Goal: Task Accomplishment & Management: Use online tool/utility

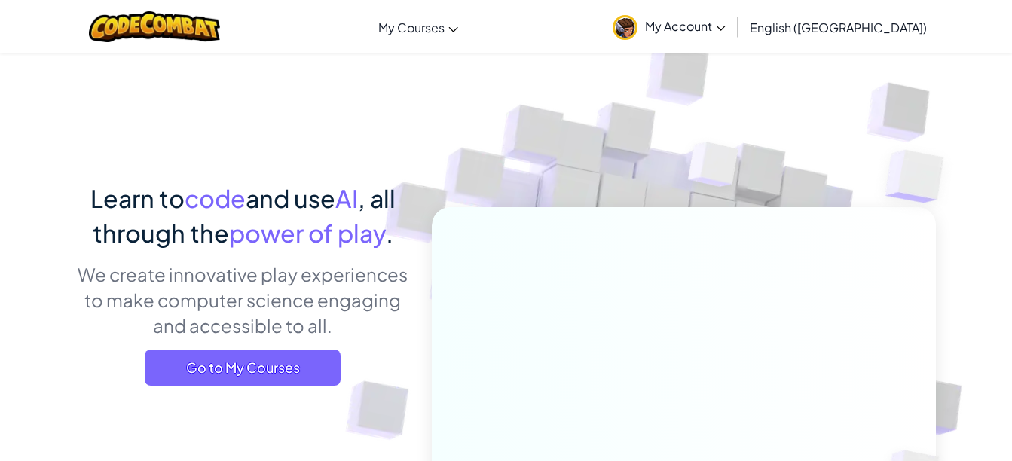
click at [295, 377] on span "Go to My Courses" at bounding box center [243, 368] width 196 height 36
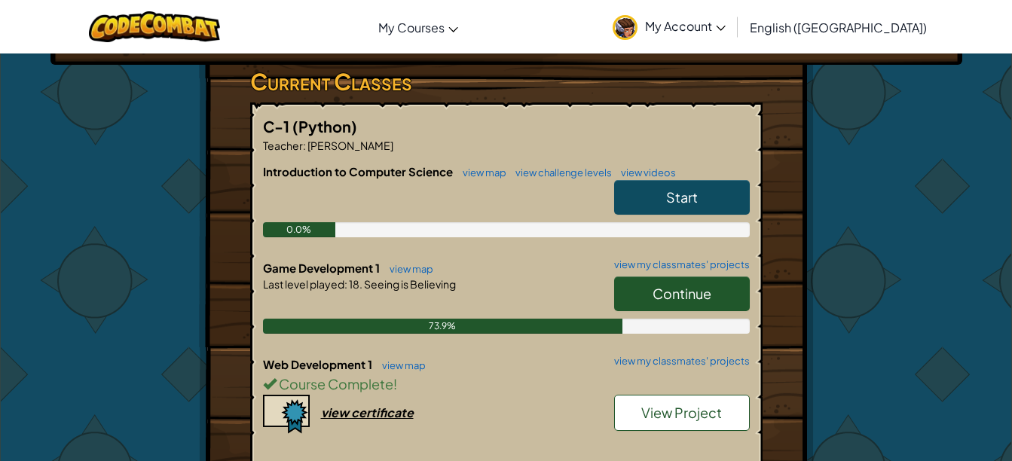
scroll to position [249, 0]
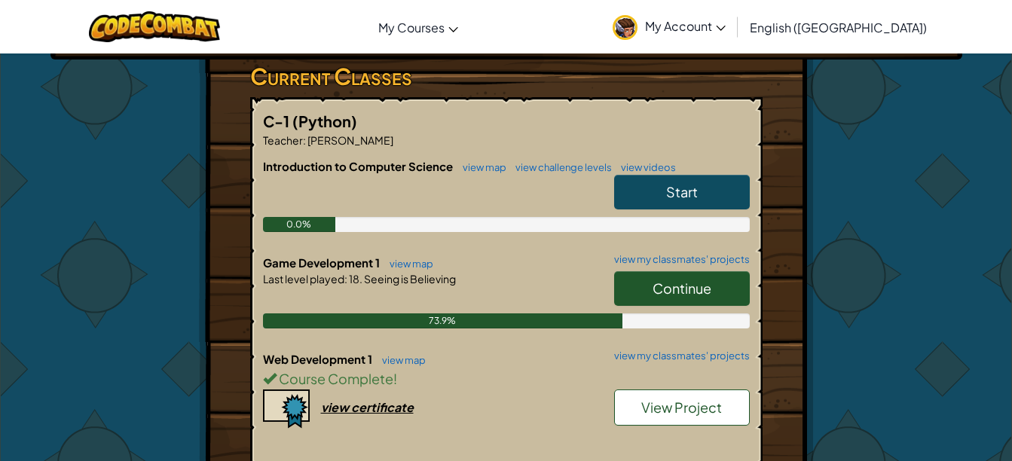
click at [692, 281] on span "Continue" at bounding box center [681, 287] width 59 height 17
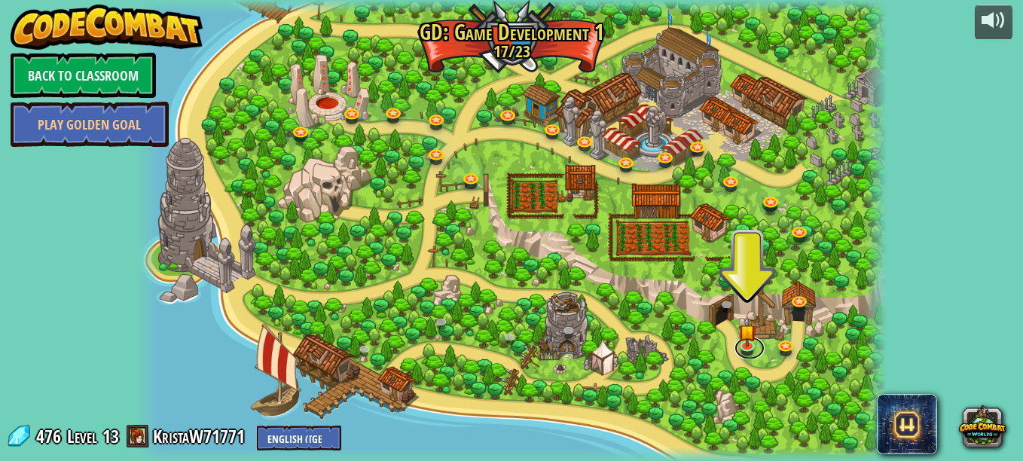
click at [737, 343] on link at bounding box center [749, 348] width 30 height 23
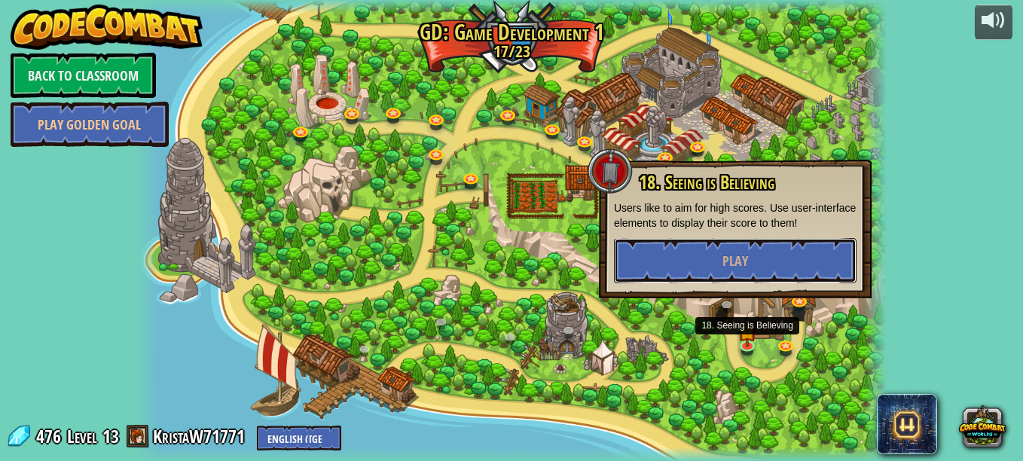
click at [757, 250] on button "Play" at bounding box center [735, 260] width 243 height 45
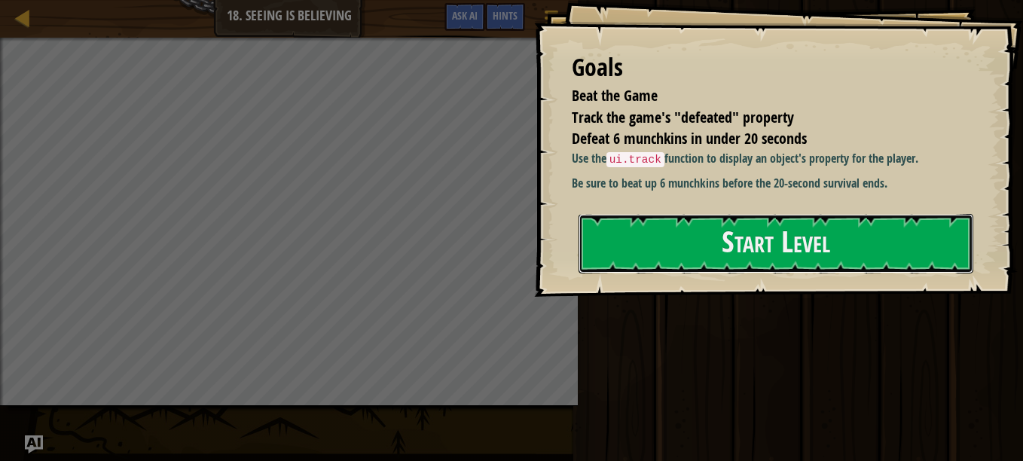
click at [789, 246] on button "Start Level" at bounding box center [776, 244] width 395 height 60
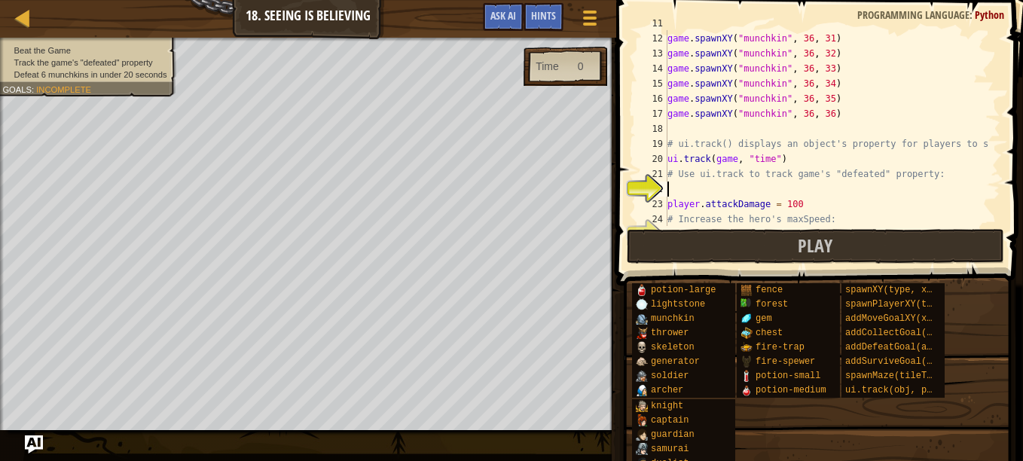
scroll to position [211, 0]
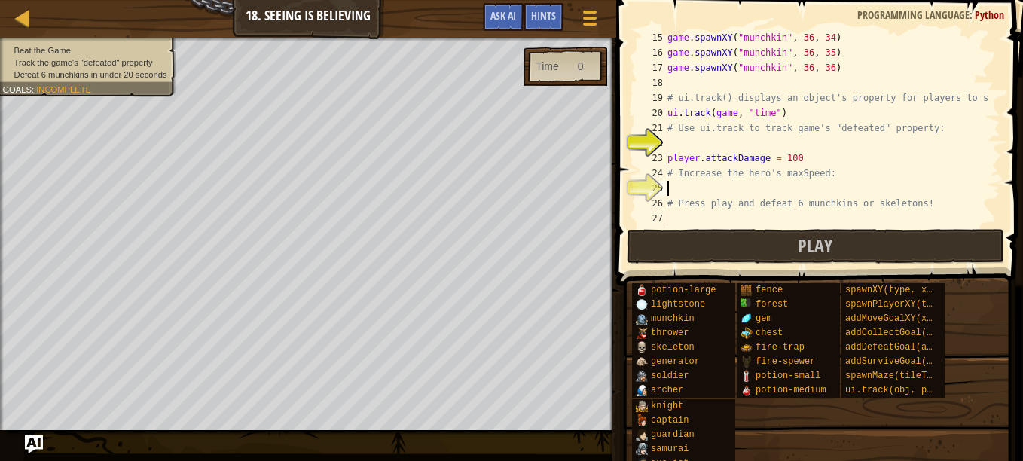
click at [714, 183] on div "game . spawnXY ( "munchkin" , 36 , 34 ) game . spawnXY ( "munchkin" , 36 , 35 )…" at bounding box center [826, 143] width 325 height 226
type textarea "]"
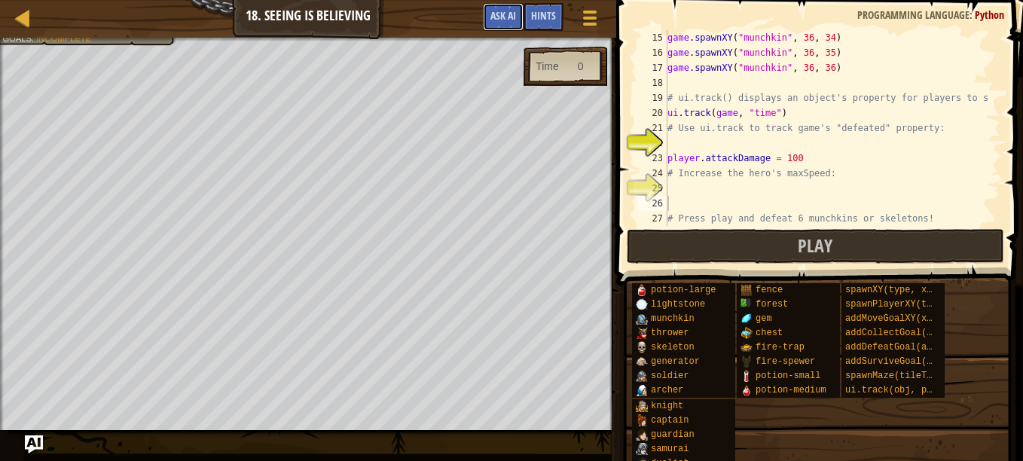
click at [511, 23] on button "Ask AI" at bounding box center [503, 17] width 41 height 28
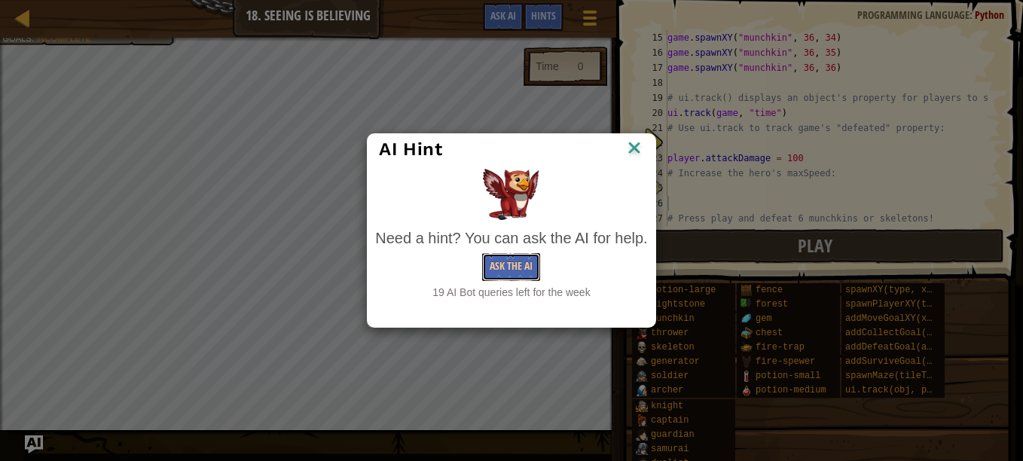
click at [504, 258] on button "Ask the AI" at bounding box center [511, 267] width 58 height 28
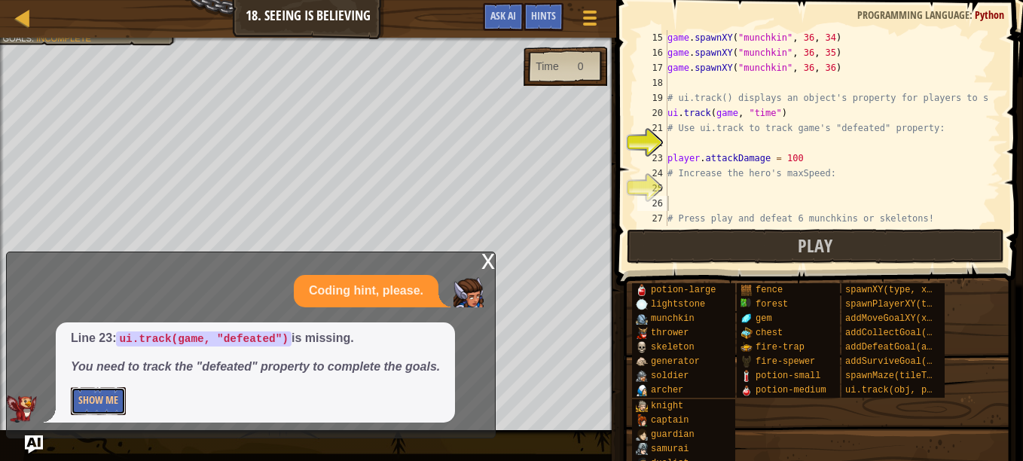
click at [121, 408] on button "Show Me" at bounding box center [98, 401] width 55 height 28
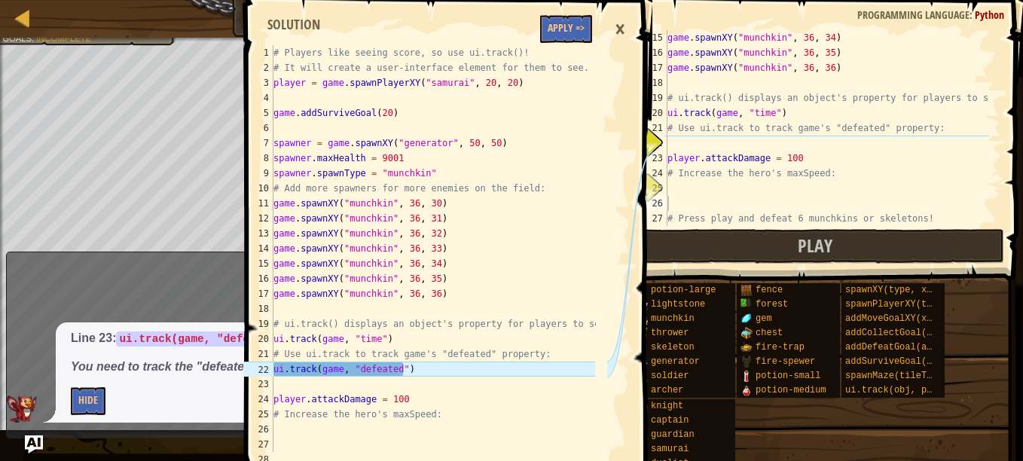
click at [560, 44] on span at bounding box center [449, 243] width 419 height 575
click at [557, 20] on button "Apply =>" at bounding box center [566, 29] width 52 height 28
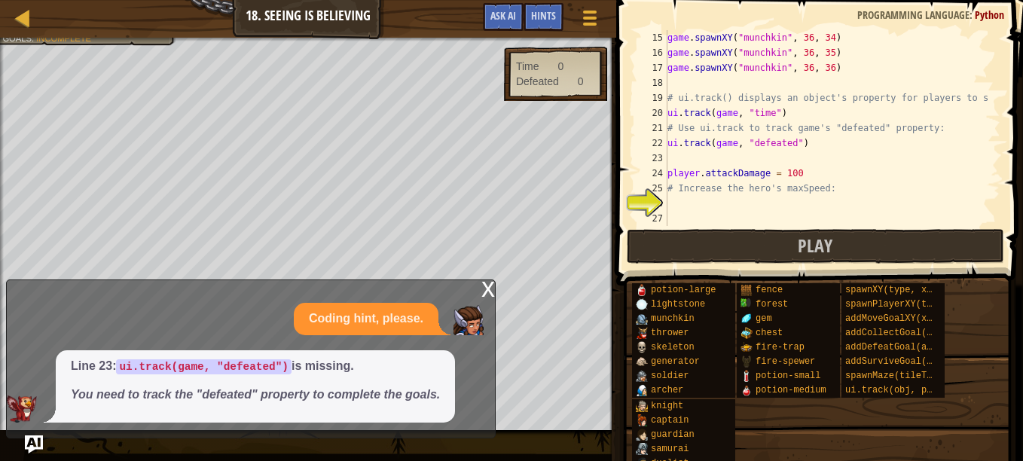
click at [756, 198] on div "game . spawnXY ( "munchkin" , 36 , 34 ) game . spawnXY ( "munchkin" , 36 , 35 )…" at bounding box center [826, 143] width 325 height 226
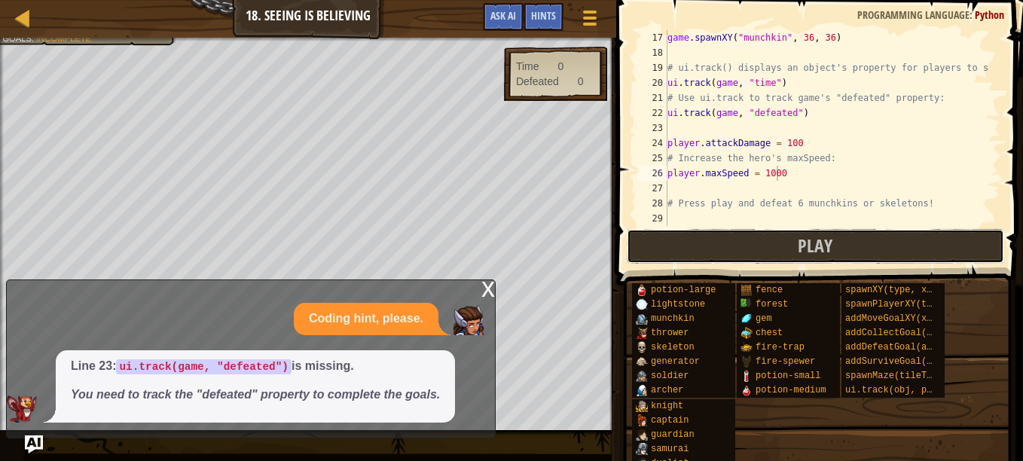
click at [695, 252] on button "Play" at bounding box center [815, 246] width 377 height 35
click at [794, 146] on div "game . spawnXY ( "munchkin" , 36 , 36 ) # ui.track() displays an object's prope…" at bounding box center [826, 143] width 325 height 226
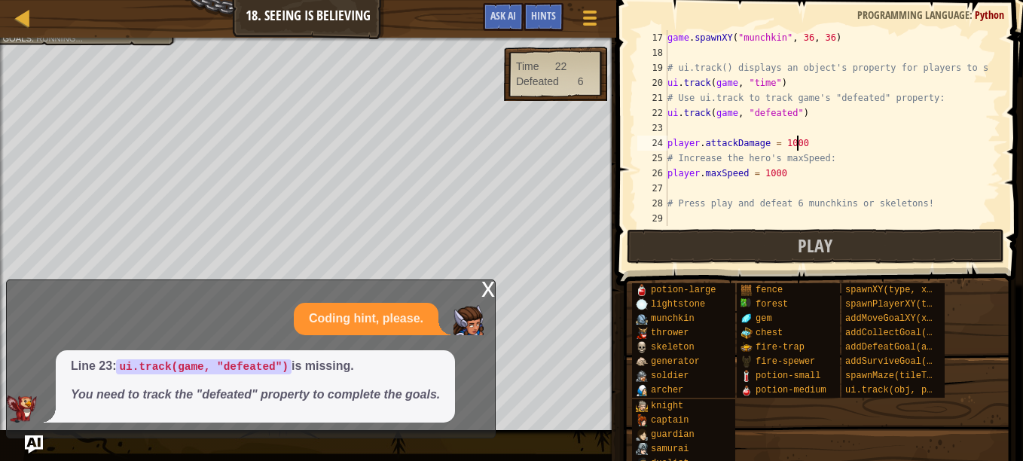
type textarea "player.attackDamage = 1000000000"
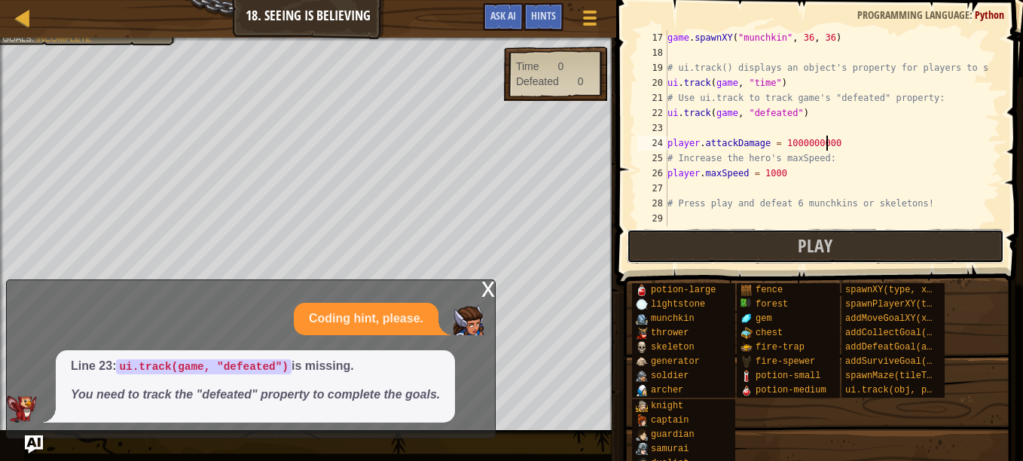
click at [741, 243] on button "Play" at bounding box center [815, 246] width 377 height 35
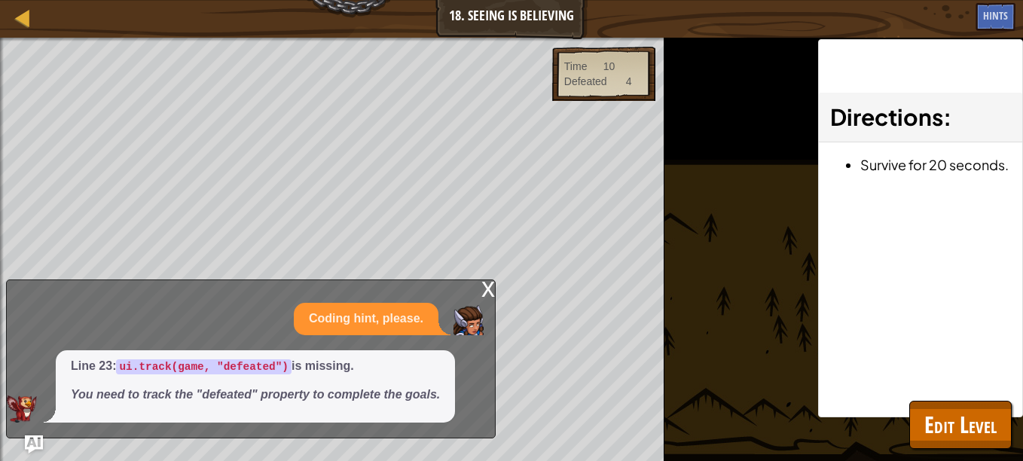
click at [486, 286] on div "x" at bounding box center [488, 287] width 14 height 15
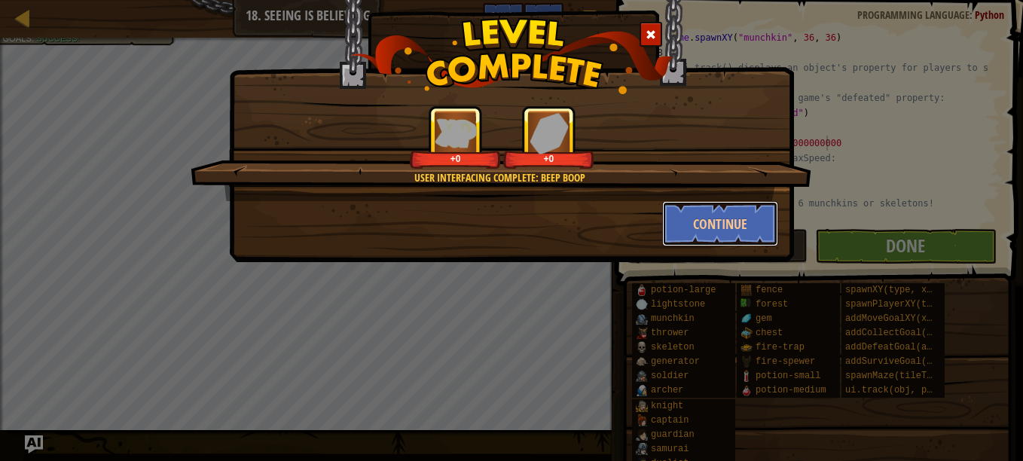
click at [722, 237] on button "Continue" at bounding box center [720, 223] width 117 height 45
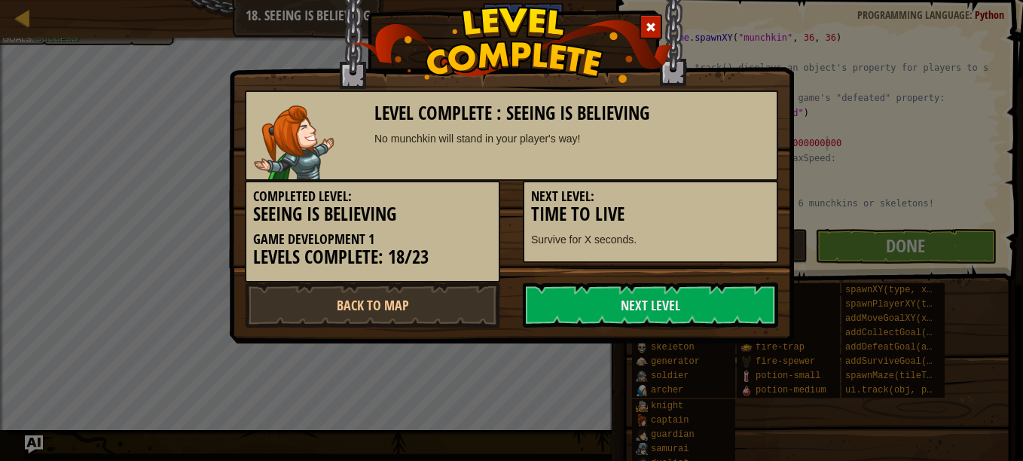
click at [568, 306] on link "Next Level" at bounding box center [650, 304] width 255 height 45
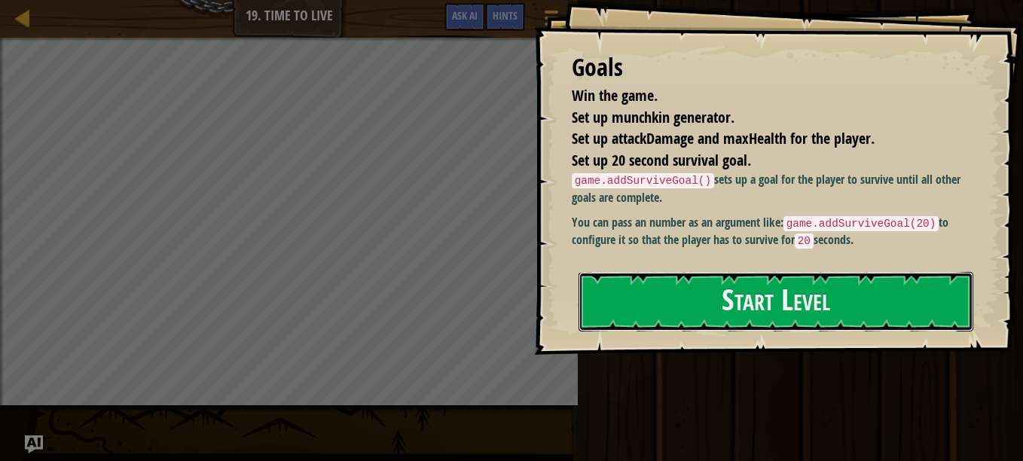
click at [716, 281] on button "Start Level" at bounding box center [776, 302] width 395 height 60
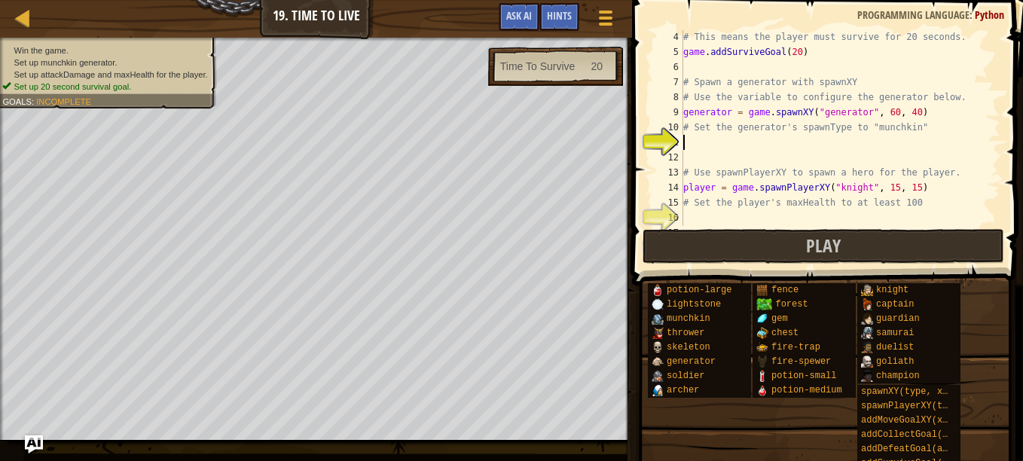
scroll to position [53, 0]
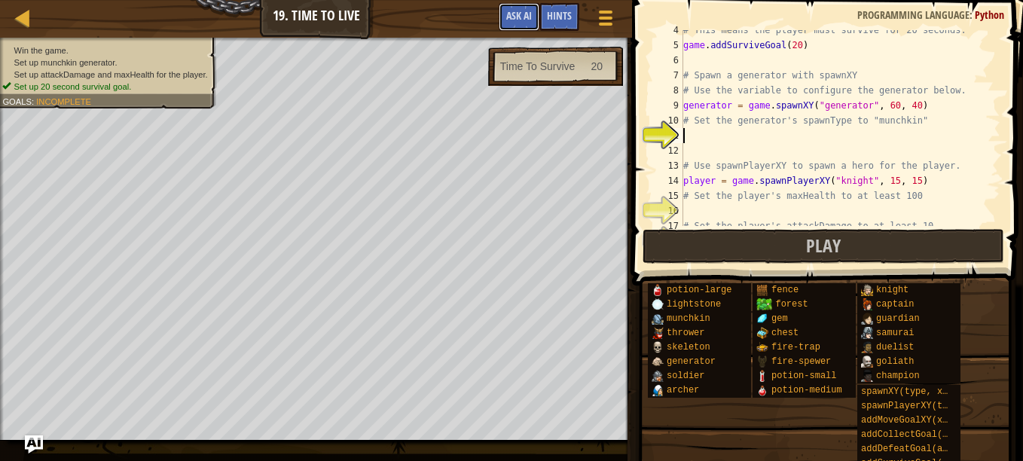
click at [520, 17] on span "Ask AI" at bounding box center [519, 15] width 26 height 14
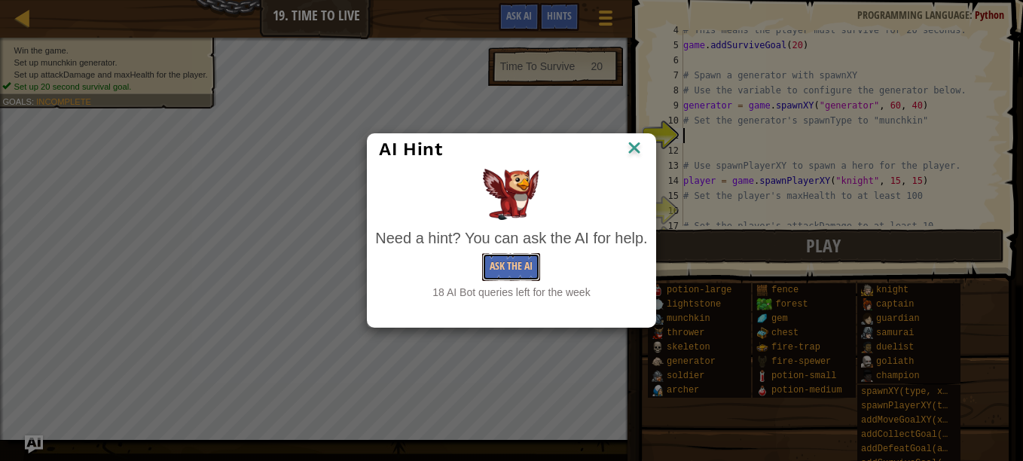
click at [518, 267] on button "Ask the AI" at bounding box center [511, 267] width 58 height 28
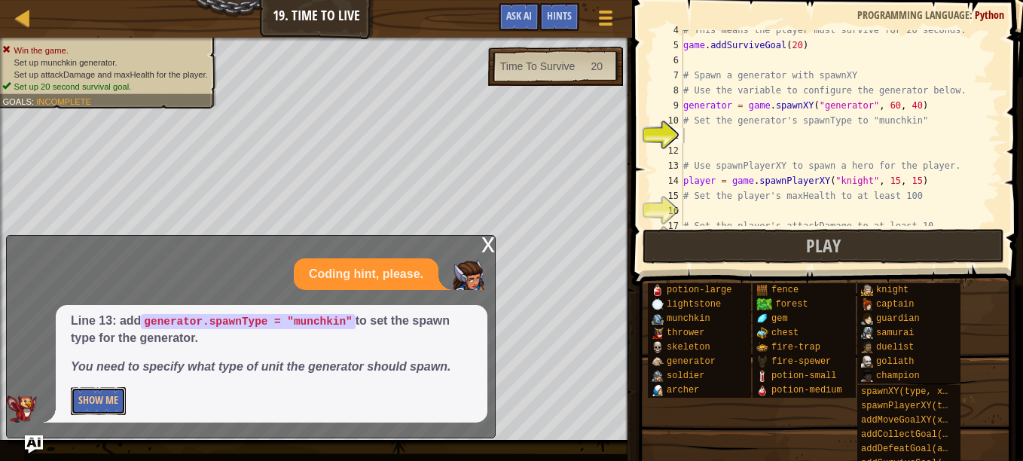
click at [89, 405] on button "Show Me" at bounding box center [98, 401] width 55 height 28
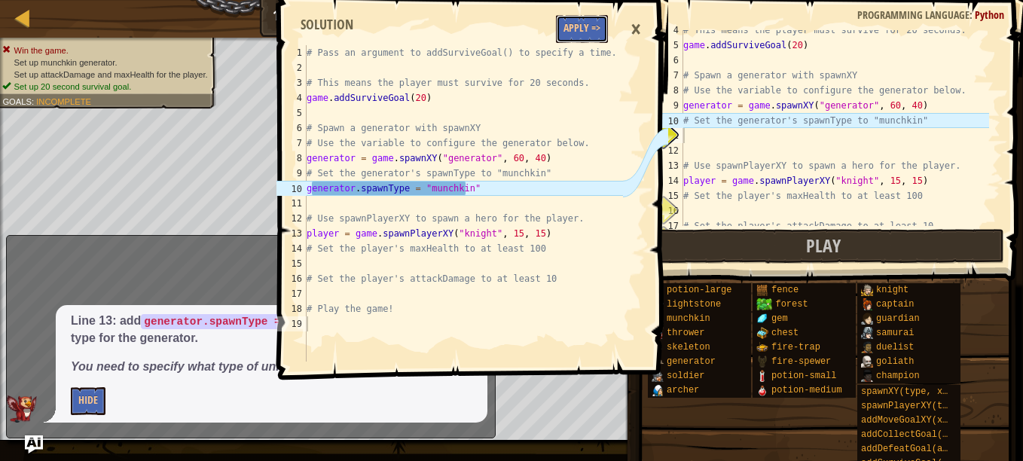
click at [583, 36] on button "Apply =>" at bounding box center [582, 29] width 52 height 28
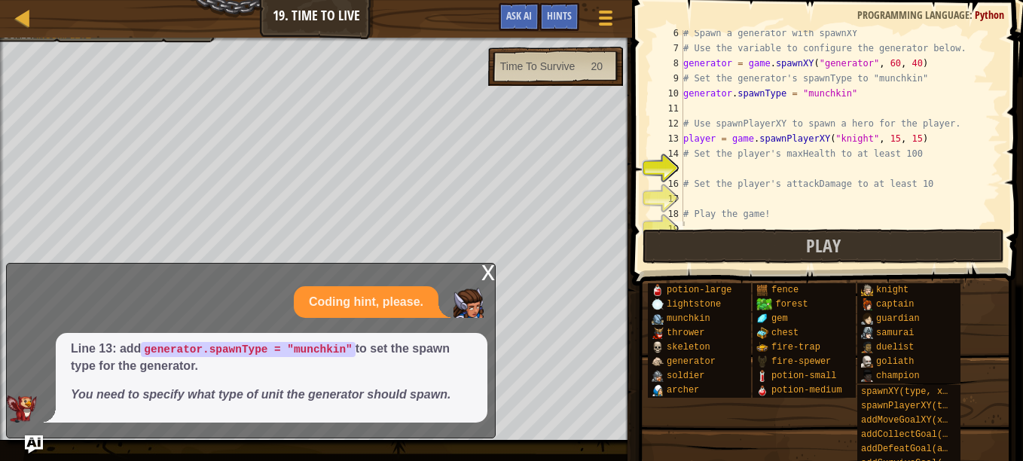
scroll to position [80, 0]
click at [749, 166] on div "# Spawn a generator with spawnXY # Use the variable to configure the generator …" at bounding box center [834, 139] width 309 height 226
click at [530, 20] on span "Ask AI" at bounding box center [519, 15] width 26 height 14
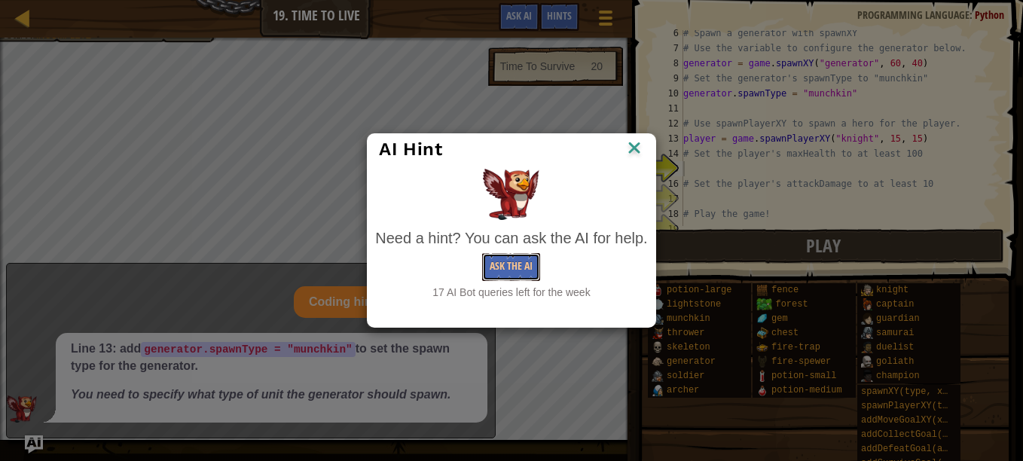
click at [525, 276] on button "Ask the AI" at bounding box center [511, 267] width 58 height 28
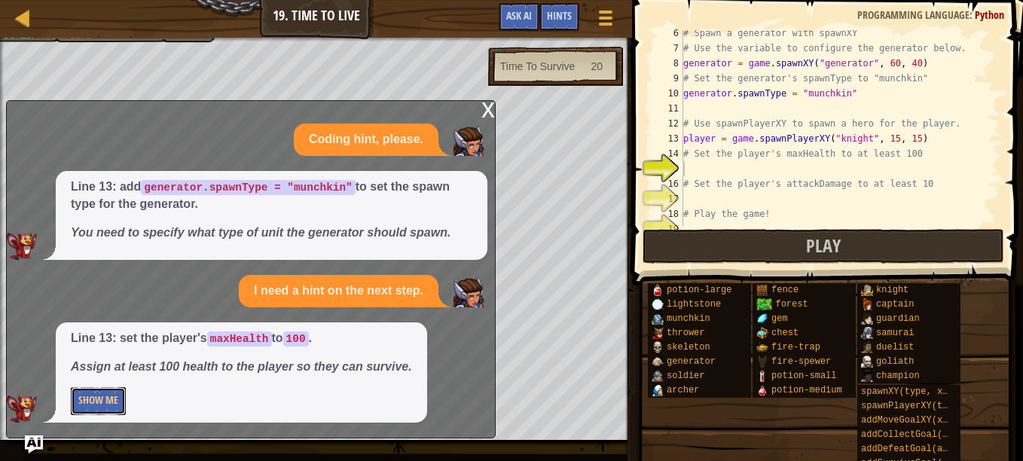
click at [103, 393] on button "Show Me" at bounding box center [98, 401] width 55 height 28
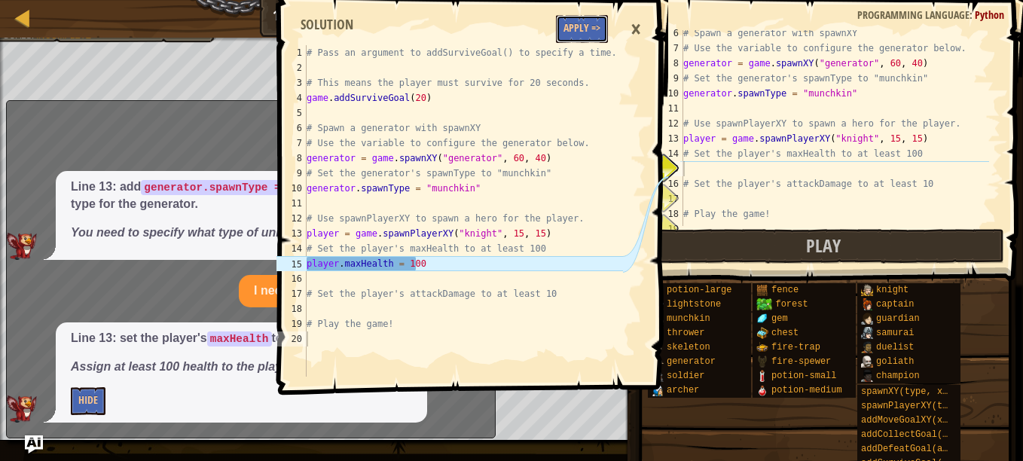
click at [574, 28] on button "Apply =>" at bounding box center [582, 29] width 52 height 28
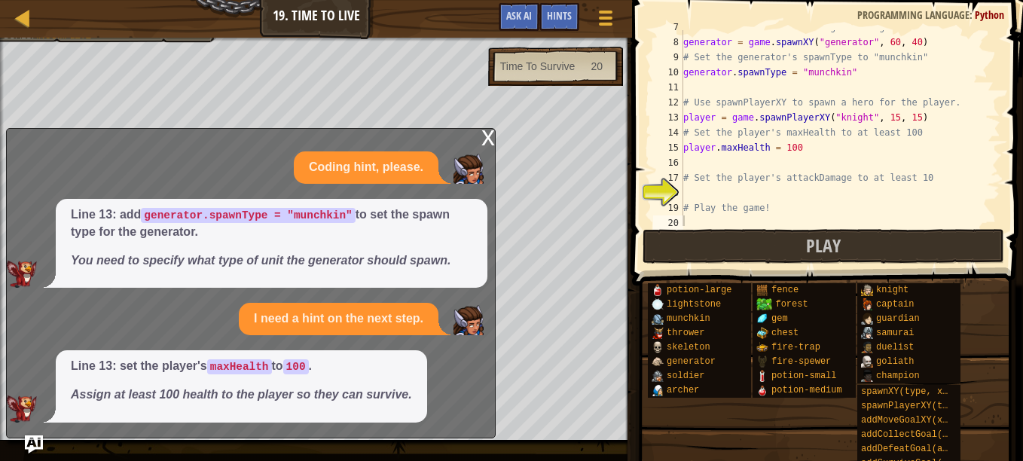
scroll to position [103, 0]
click at [725, 193] on div "# Use the variable to configure the generator below. generator = game . spawnXY…" at bounding box center [834, 130] width 309 height 226
click at [514, 10] on span "Ask AI" at bounding box center [519, 15] width 26 height 14
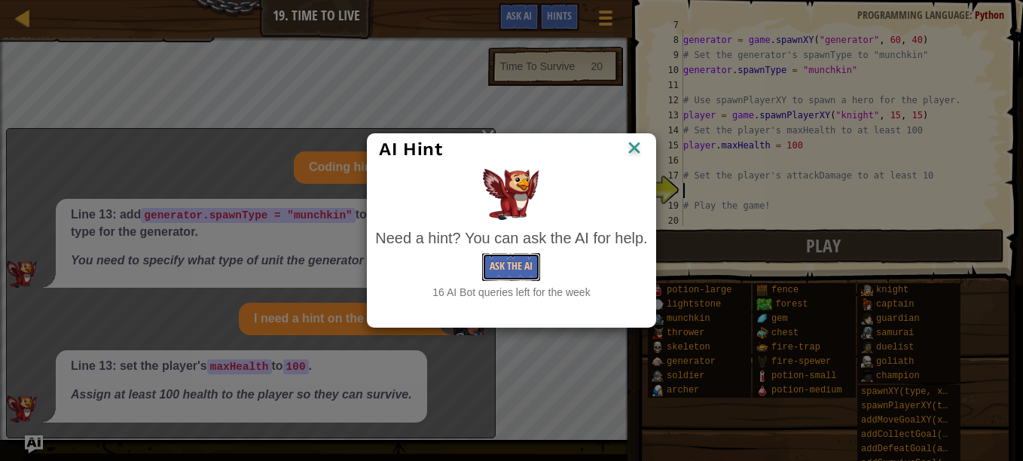
click at [504, 272] on button "Ask the AI" at bounding box center [511, 267] width 58 height 28
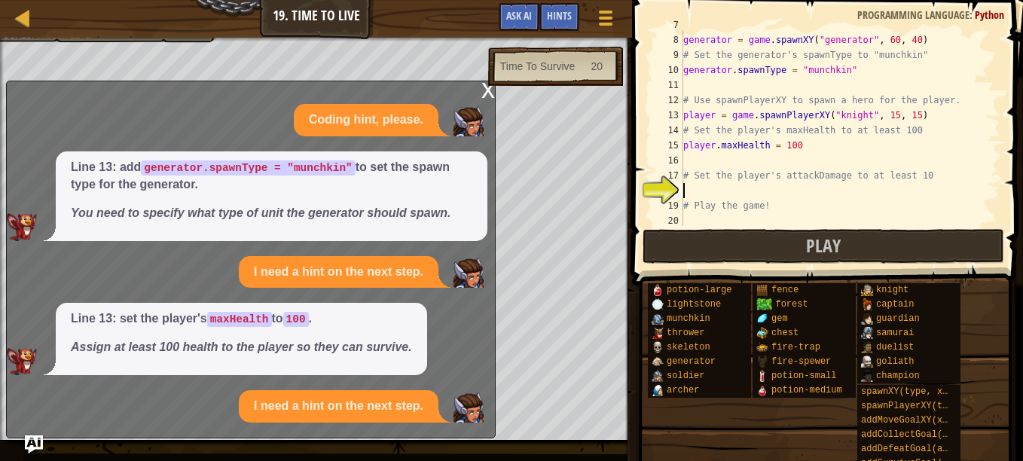
scroll to position [38, 0]
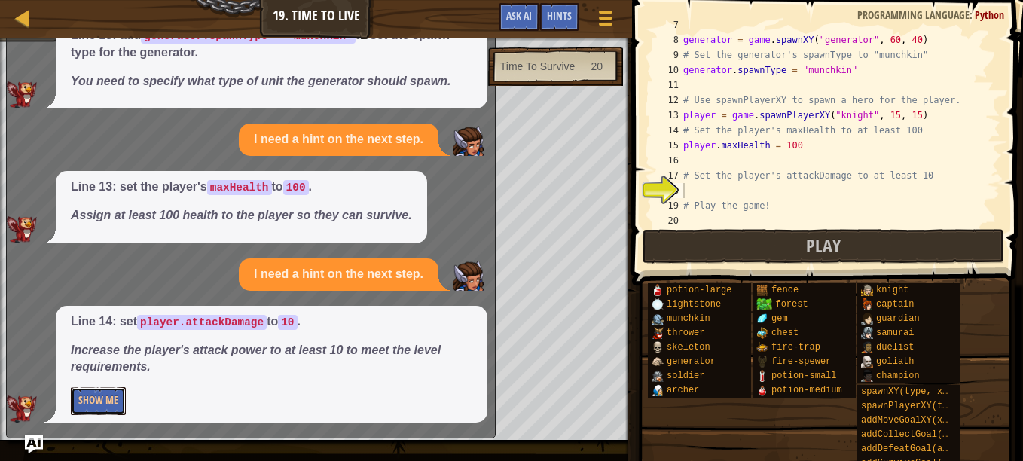
click at [91, 409] on button "Show Me" at bounding box center [98, 401] width 55 height 28
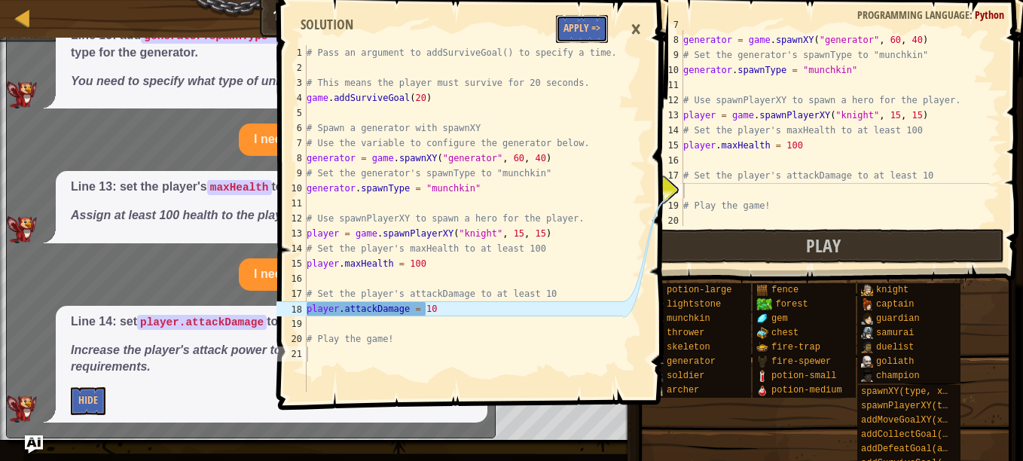
click at [568, 24] on button "Apply =>" at bounding box center [582, 29] width 52 height 28
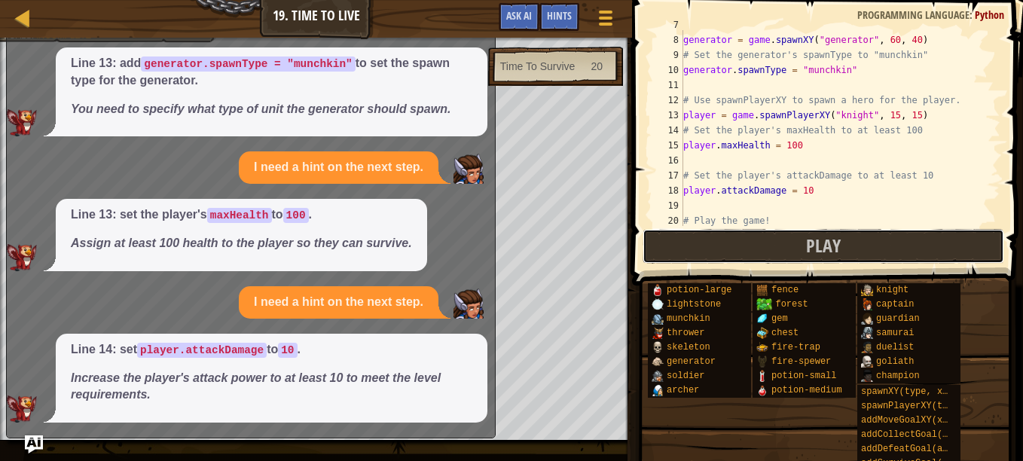
click at [770, 241] on button "Play" at bounding box center [824, 246] width 362 height 35
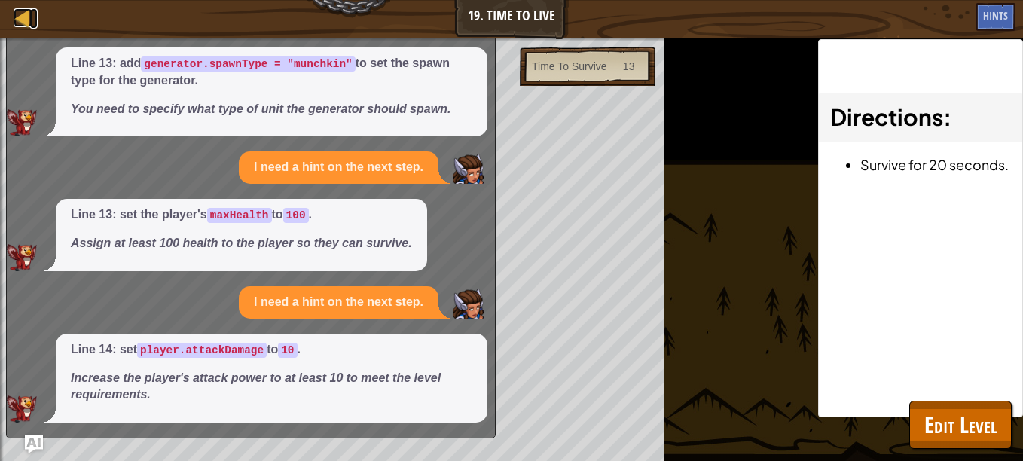
click at [22, 20] on div at bounding box center [23, 17] width 19 height 19
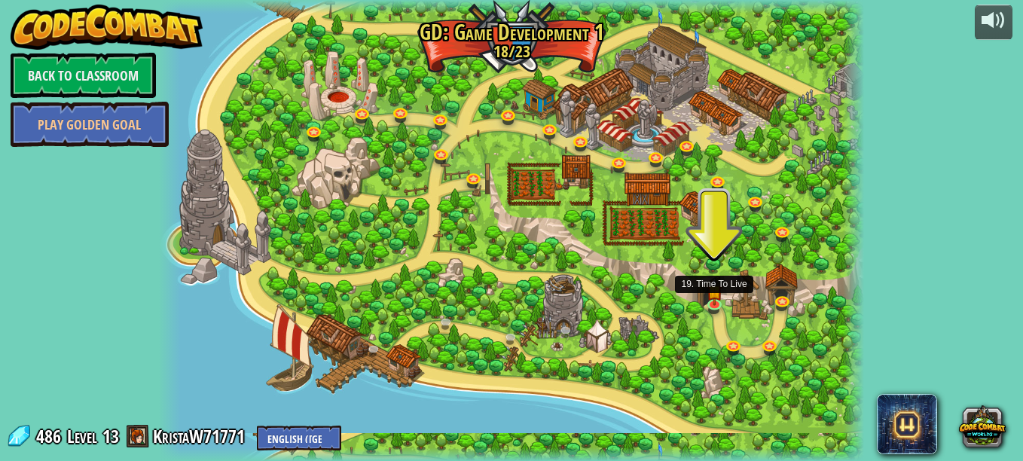
click at [711, 298] on img at bounding box center [714, 291] width 17 height 28
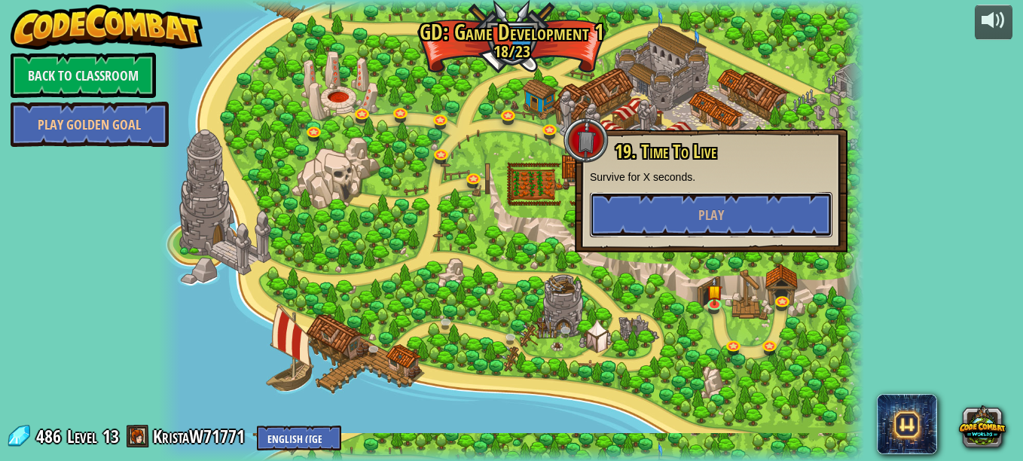
click at [727, 211] on button "Play" at bounding box center [711, 214] width 243 height 45
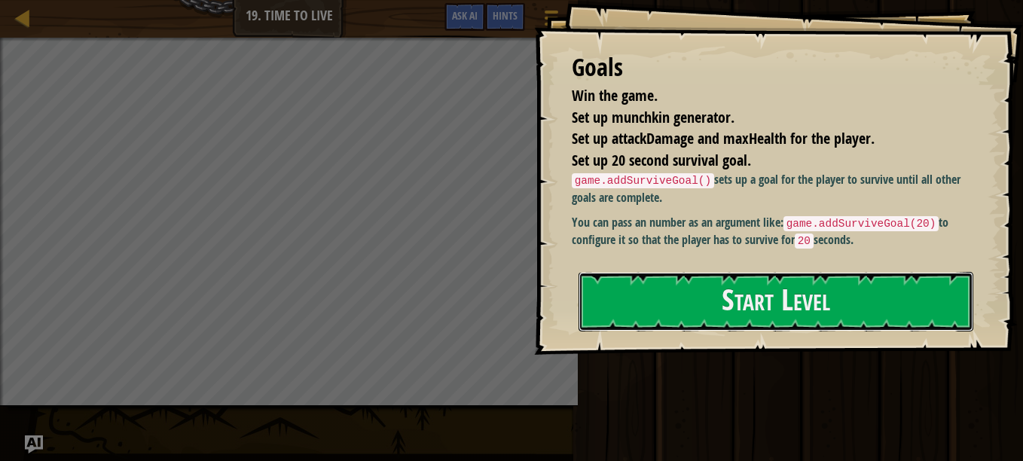
click at [658, 305] on button "Start Level" at bounding box center [776, 302] width 395 height 60
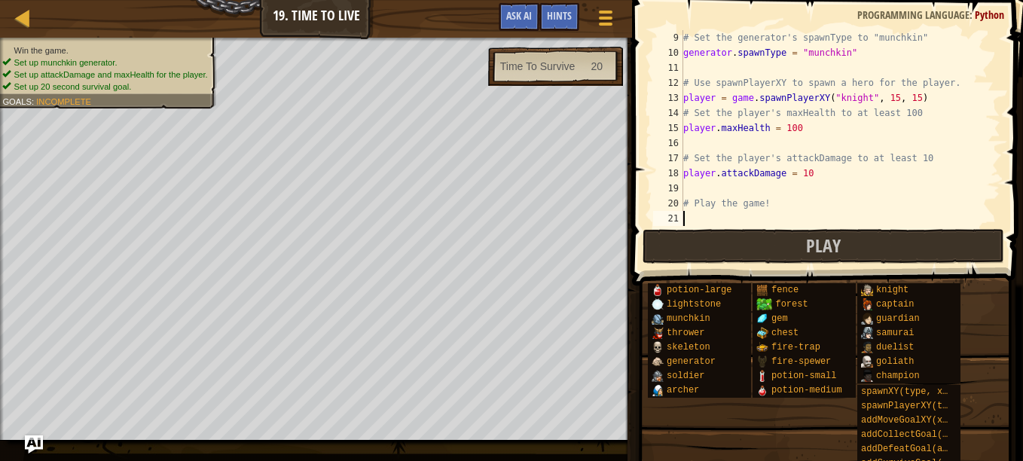
scroll to position [121, 0]
click at [707, 244] on button "Play" at bounding box center [824, 246] width 362 height 35
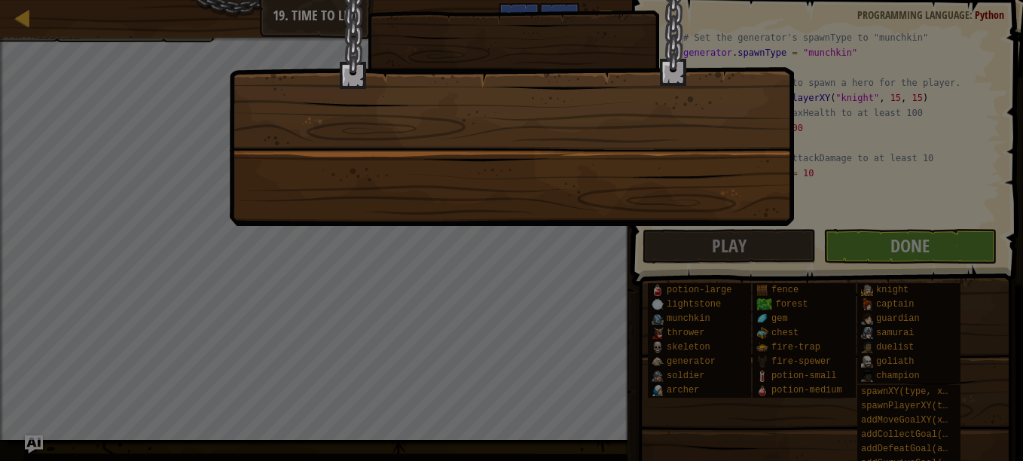
click at [869, 238] on div at bounding box center [511, 230] width 1023 height 461
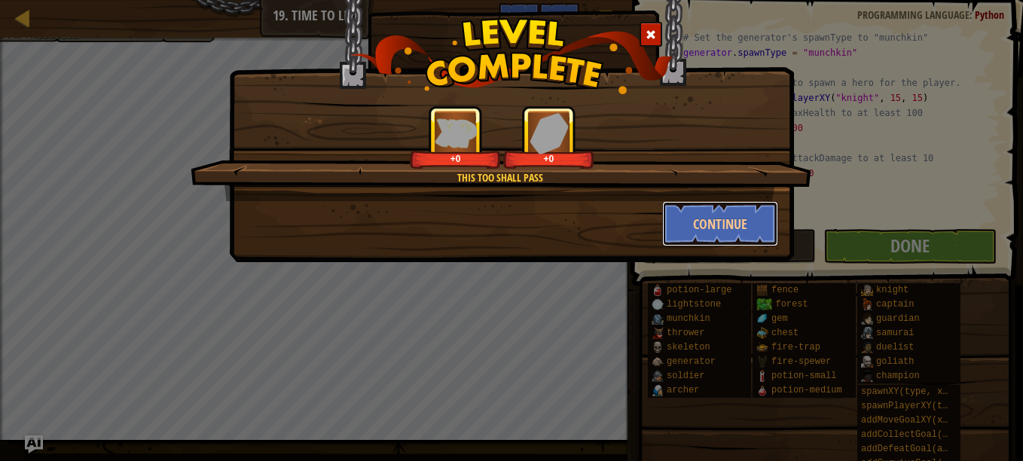
click at [752, 236] on button "Continue" at bounding box center [720, 223] width 117 height 45
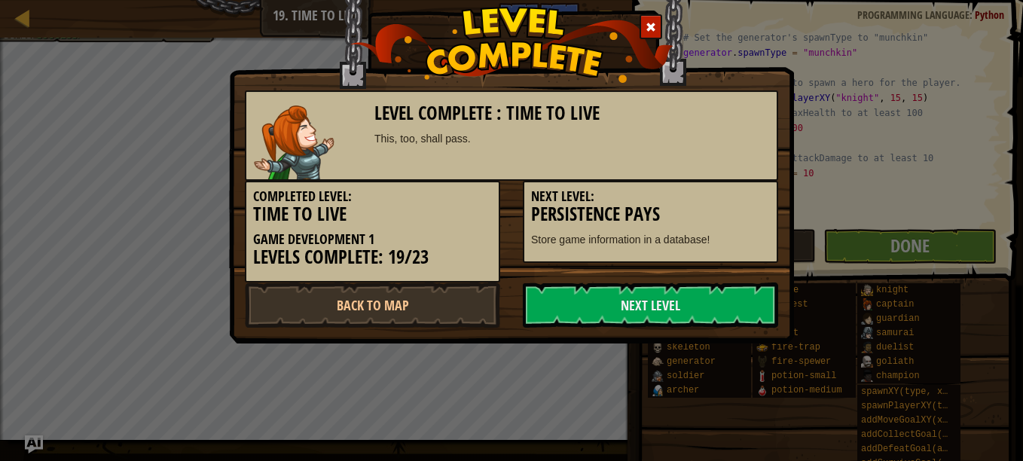
click at [673, 298] on link "Next Level" at bounding box center [650, 304] width 255 height 45
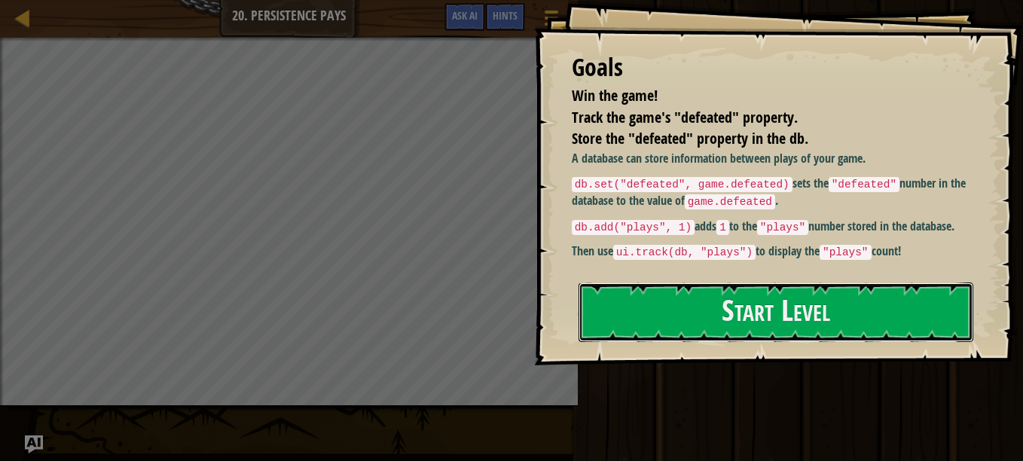
click at [696, 310] on button "Start Level" at bounding box center [776, 312] width 395 height 60
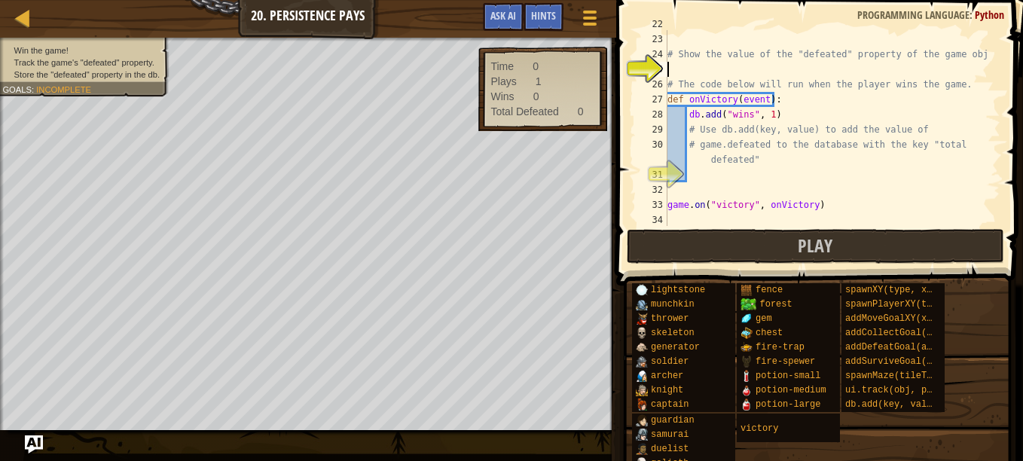
scroll to position [331, 0]
click at [496, 5] on button "Ask AI" at bounding box center [503, 17] width 41 height 28
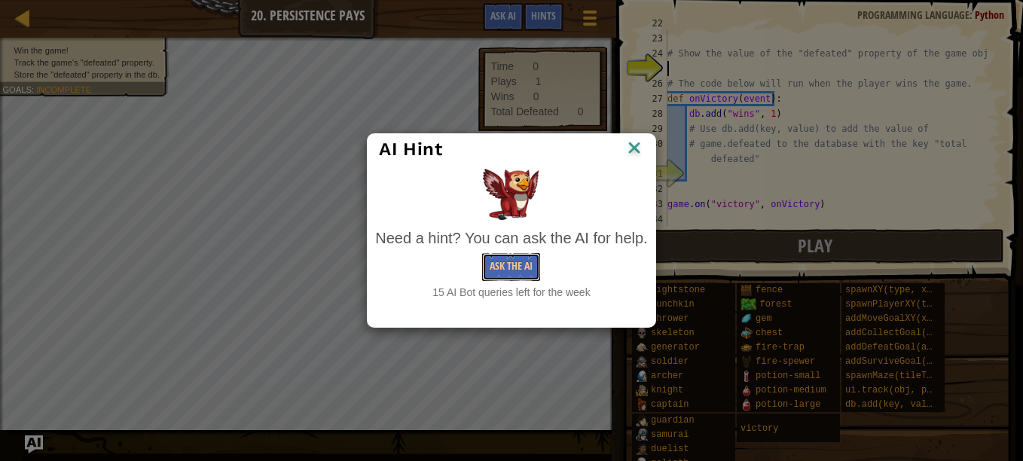
click at [518, 261] on button "Ask the AI" at bounding box center [511, 267] width 58 height 28
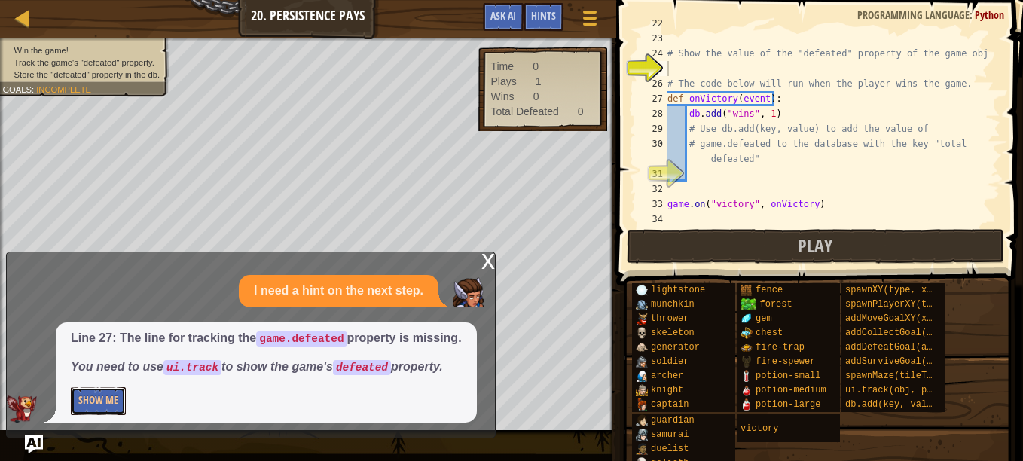
click at [106, 407] on button "Show Me" at bounding box center [98, 401] width 55 height 28
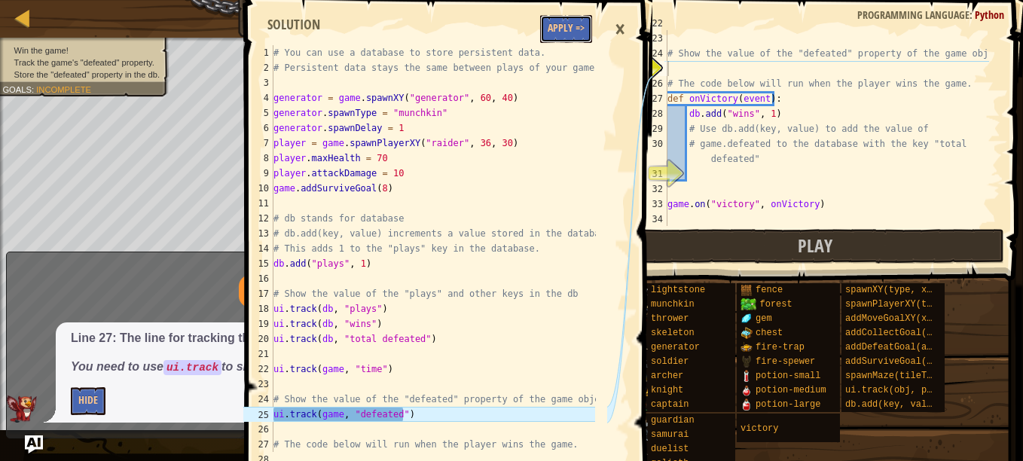
click at [548, 29] on button "Apply =>" at bounding box center [566, 29] width 52 height 28
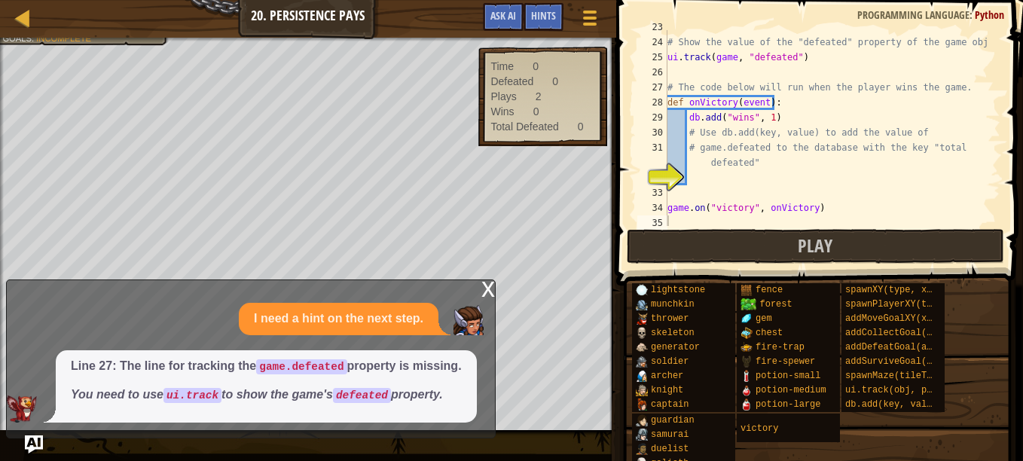
scroll to position [347, 0]
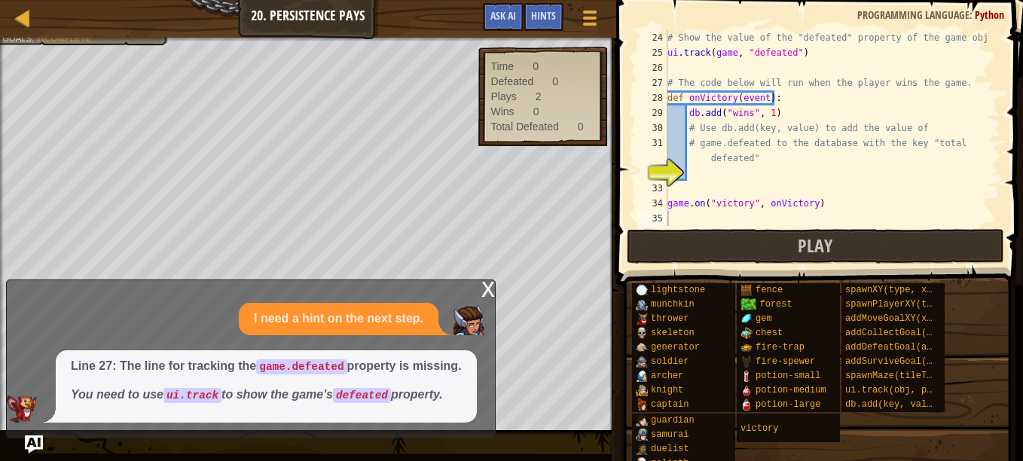
click at [717, 169] on div "# Show the value of the "defeated" property of the game object ui . track ( gam…" at bounding box center [826, 143] width 325 height 226
click at [478, 14] on div "Game Menu Done Hints Ask AI" at bounding box center [541, 20] width 133 height 35
click at [505, 20] on span "Ask AI" at bounding box center [503, 15] width 26 height 14
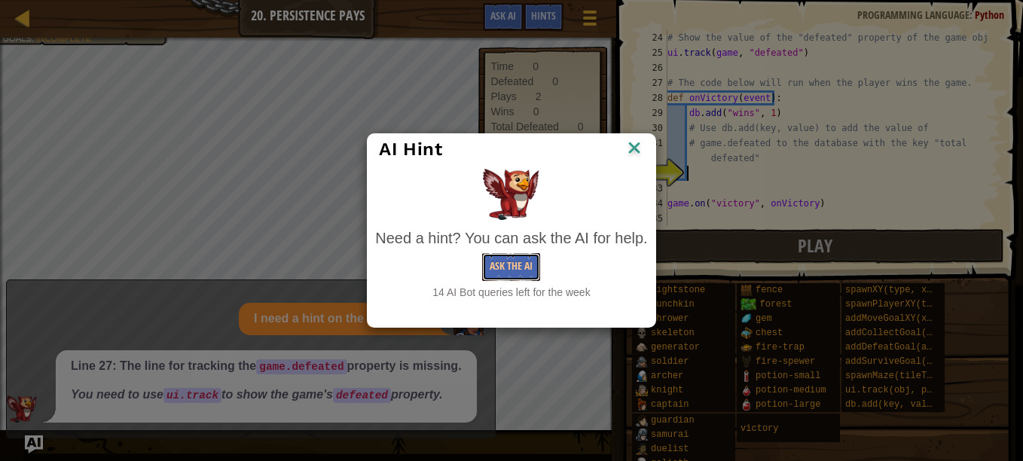
click at [514, 268] on button "Ask the AI" at bounding box center [511, 267] width 58 height 28
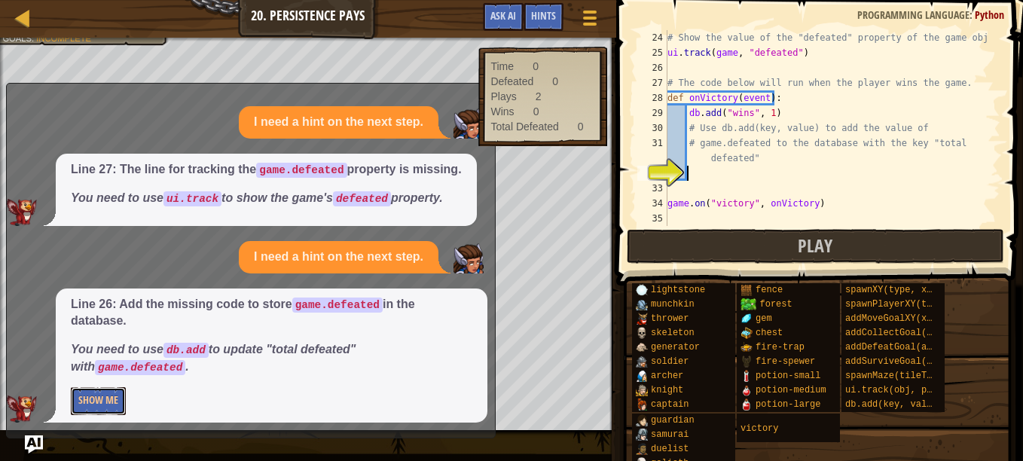
click at [98, 399] on button "Show Me" at bounding box center [98, 401] width 55 height 28
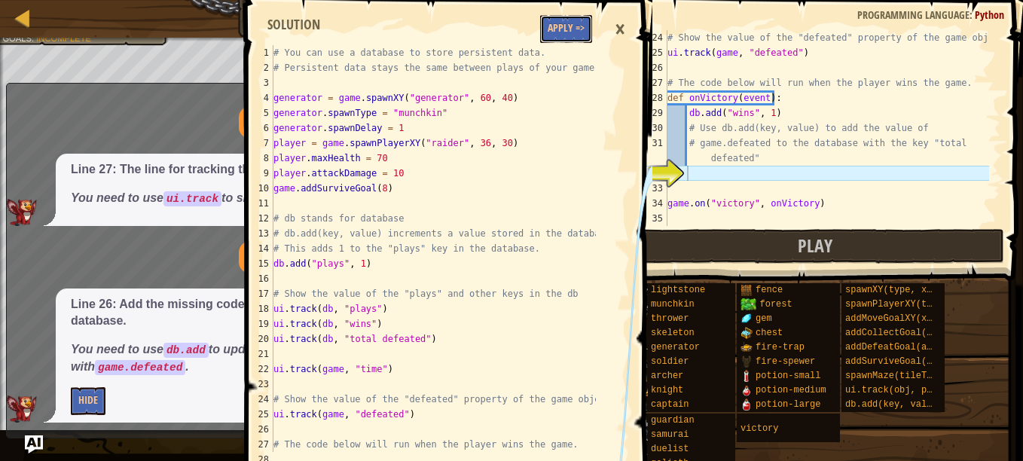
click at [569, 22] on button "Apply =>" at bounding box center [566, 29] width 52 height 28
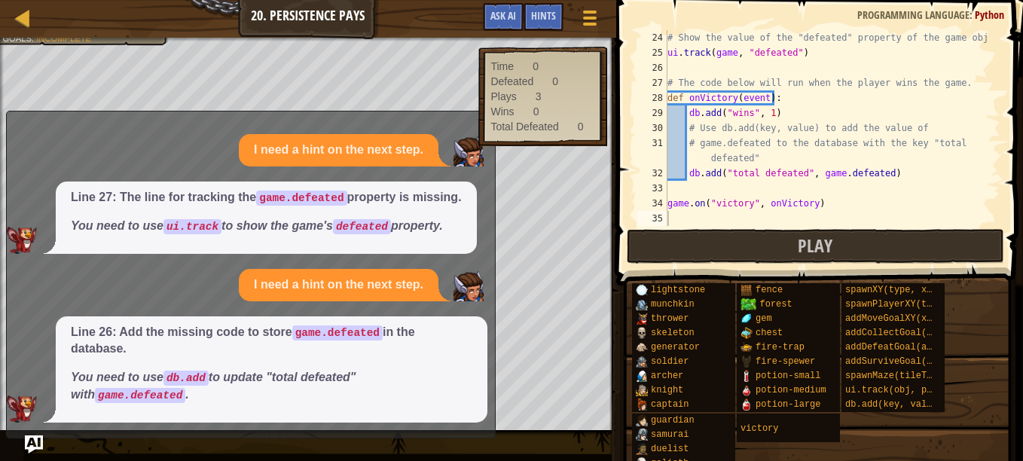
click at [594, 105] on div "Wins 0" at bounding box center [542, 111] width 104 height 15
click at [791, 243] on button "Play" at bounding box center [815, 246] width 377 height 35
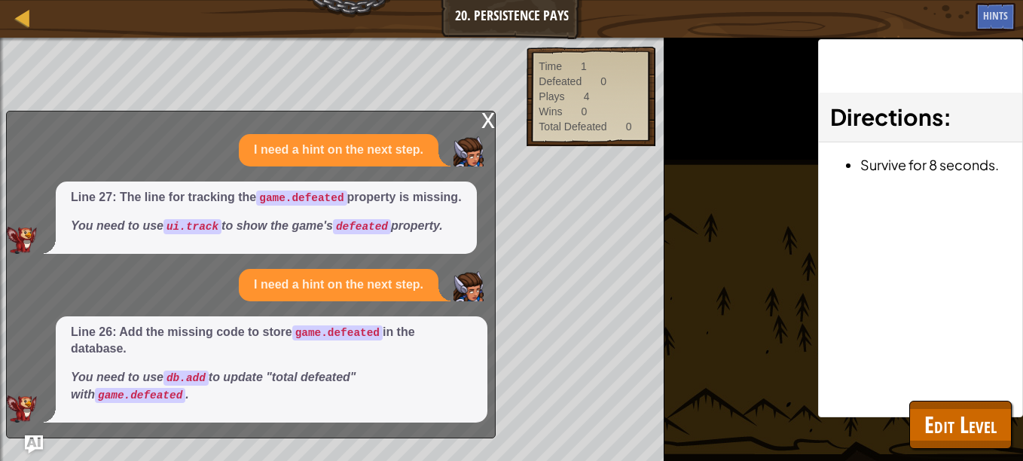
click at [487, 126] on div "x" at bounding box center [488, 118] width 14 height 15
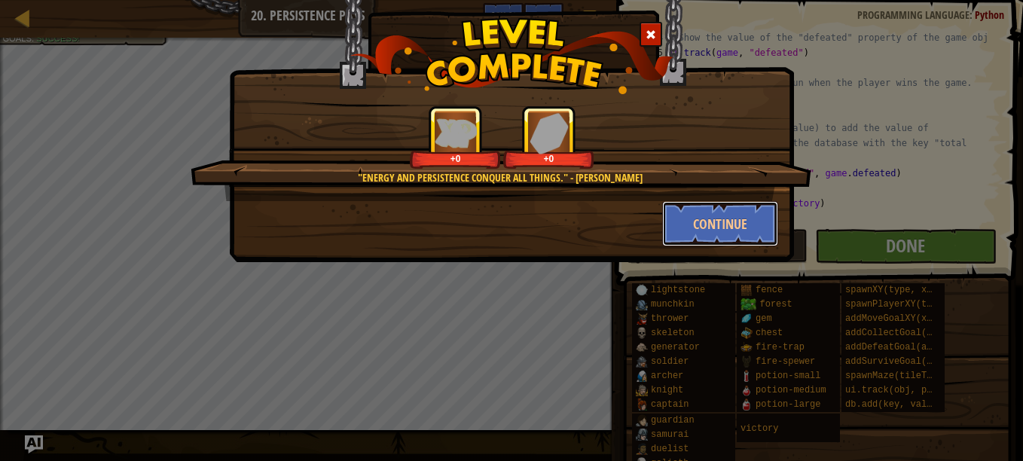
click at [738, 218] on button "Continue" at bounding box center [720, 223] width 117 height 45
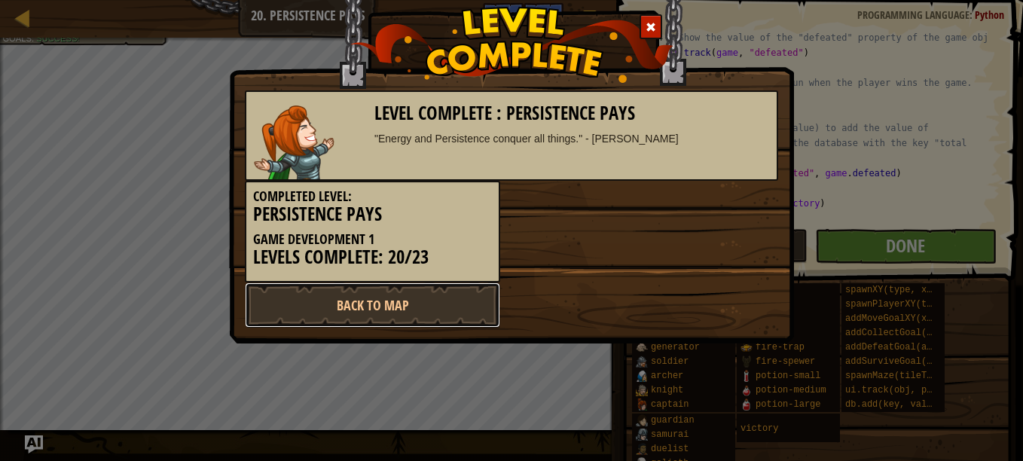
click at [393, 313] on link "Back to Map" at bounding box center [372, 304] width 255 height 45
